Goal: Task Accomplishment & Management: Complete application form

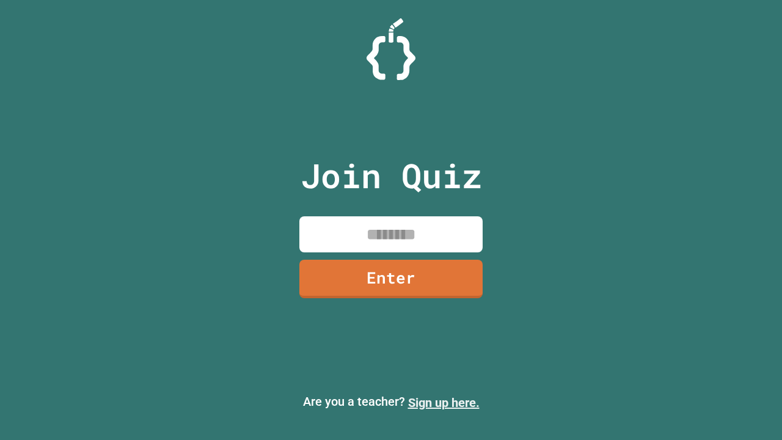
click at [443, 402] on link "Sign up here." at bounding box center [443, 402] width 71 height 15
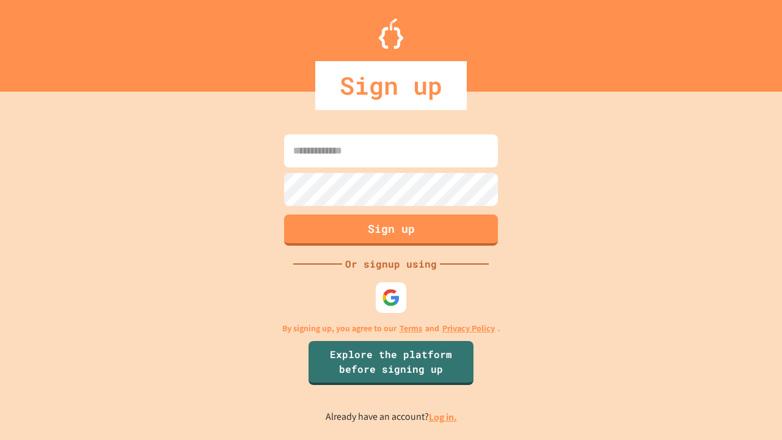
click at [443, 417] on link "Log in." at bounding box center [443, 416] width 28 height 13
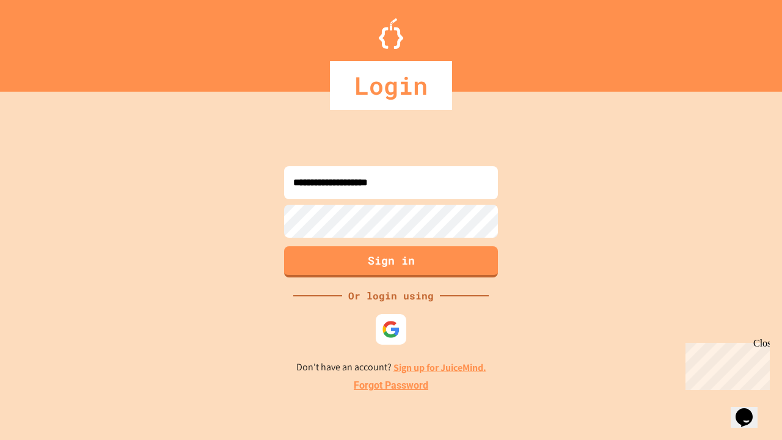
type input "**********"
